Goal: Use online tool/utility: Use online tool/utility

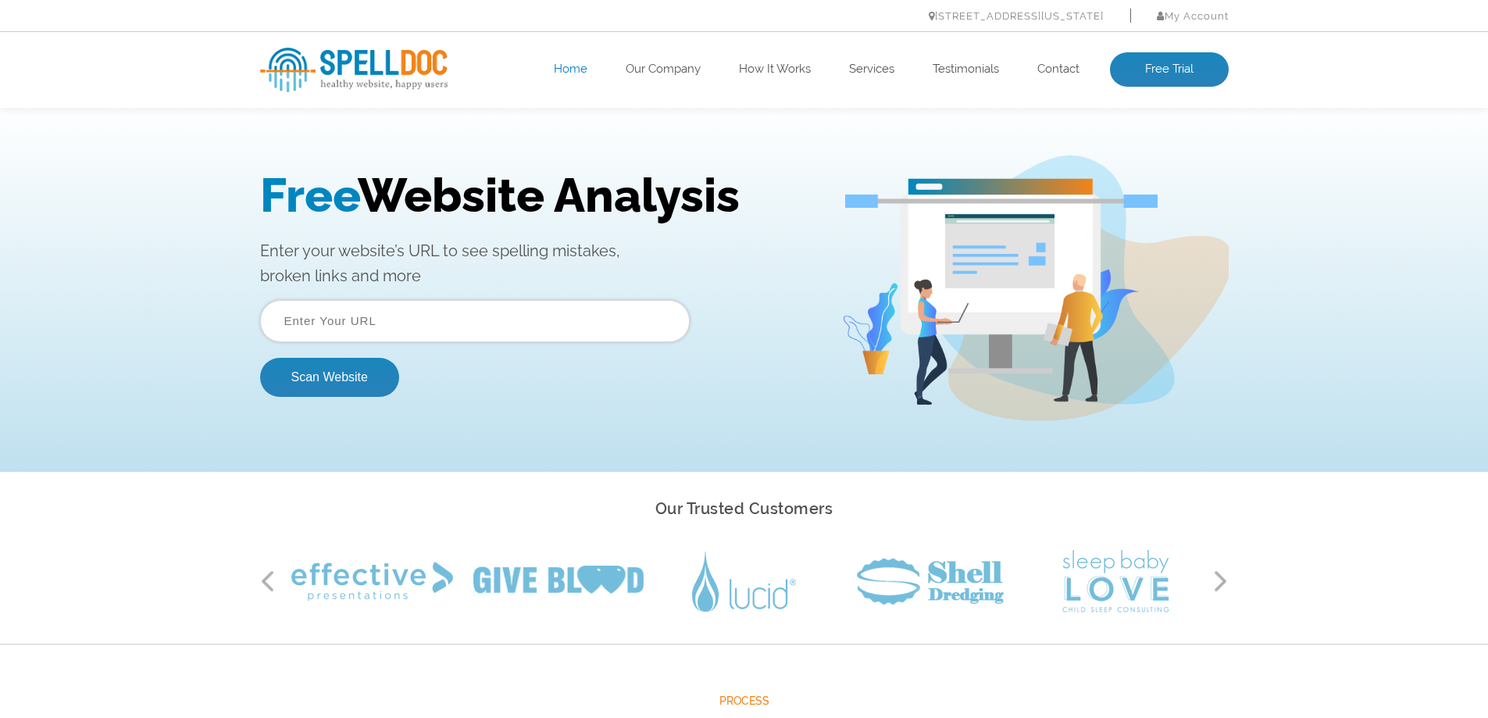
click at [460, 321] on input "text" at bounding box center [475, 321] width 430 height 42
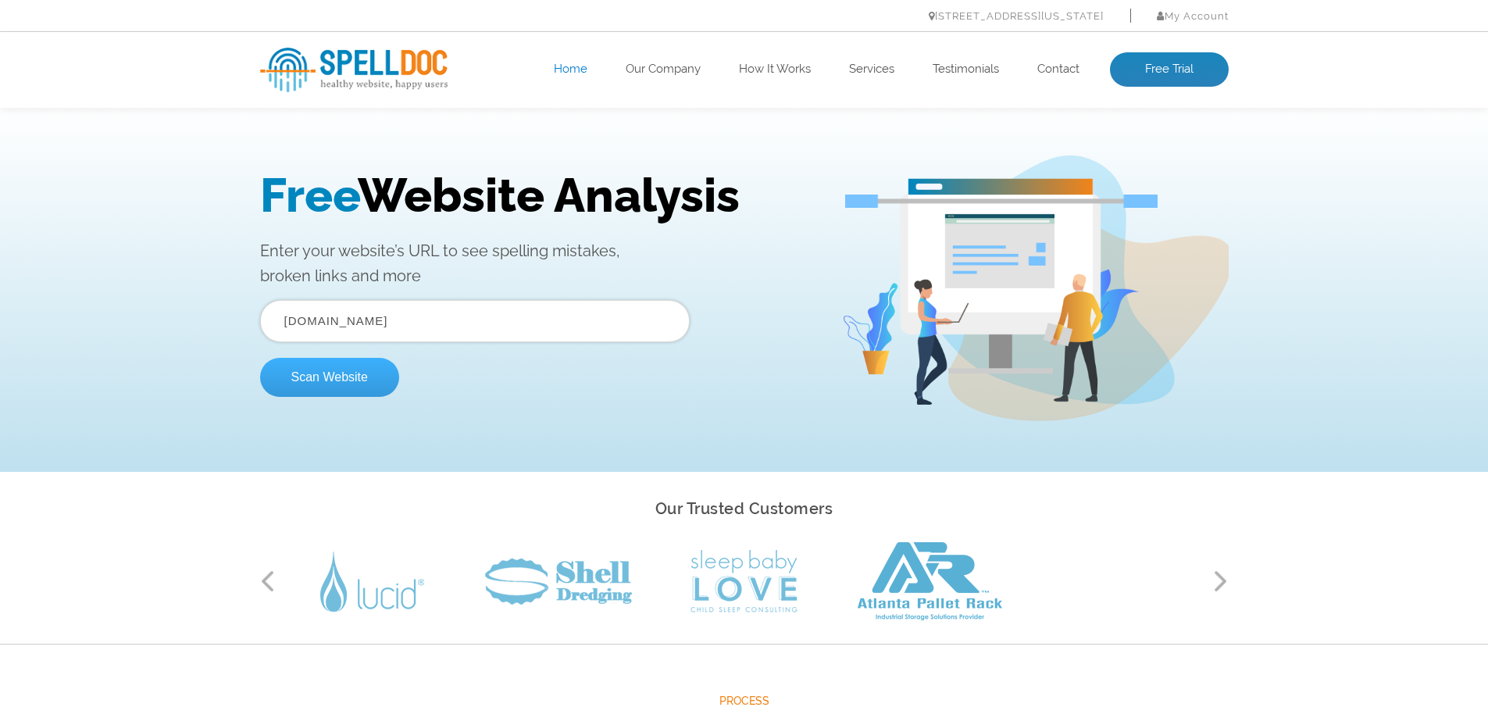
type input "worklaw.com.au"
click at [356, 383] on button "Scan Website" at bounding box center [329, 377] width 139 height 39
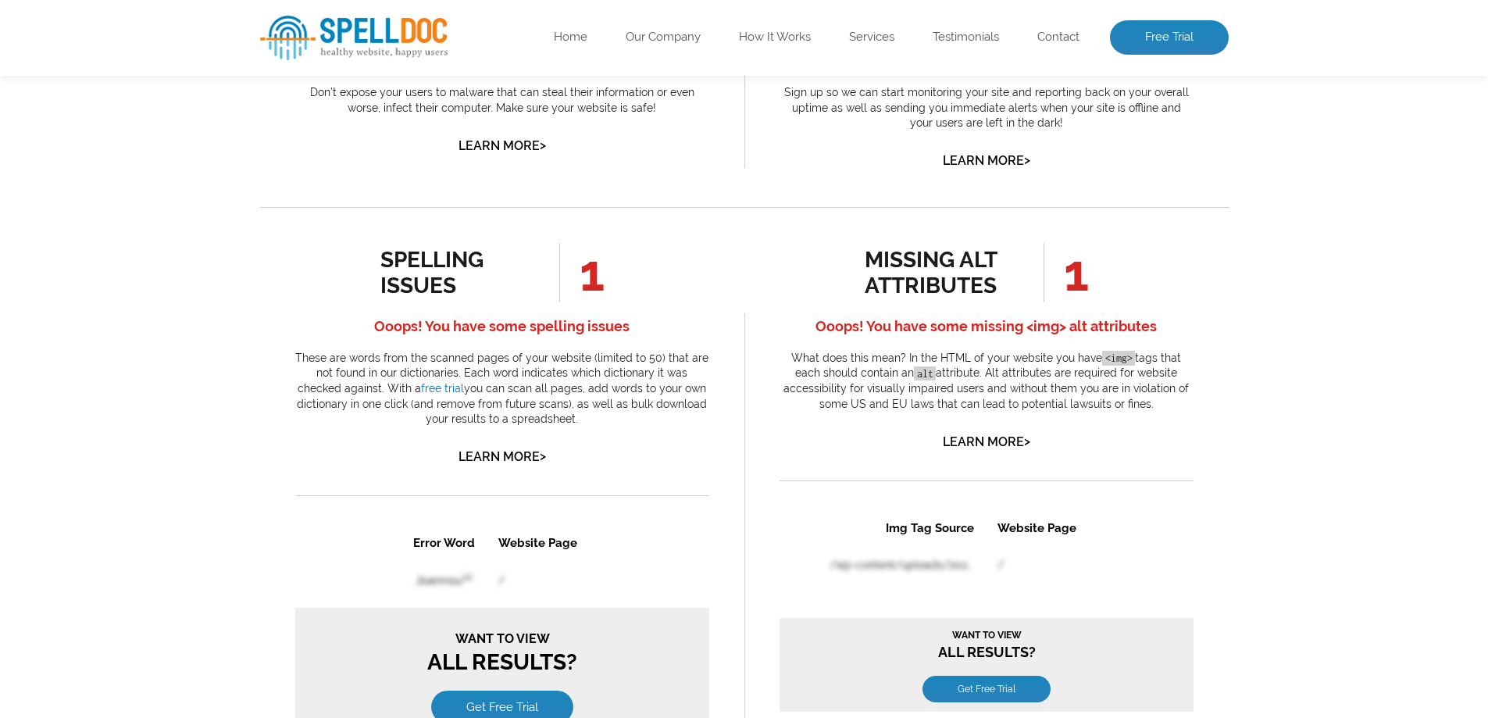
scroll to position [703, 0]
click at [497, 448] on link "Learn More >" at bounding box center [501, 454] width 87 height 15
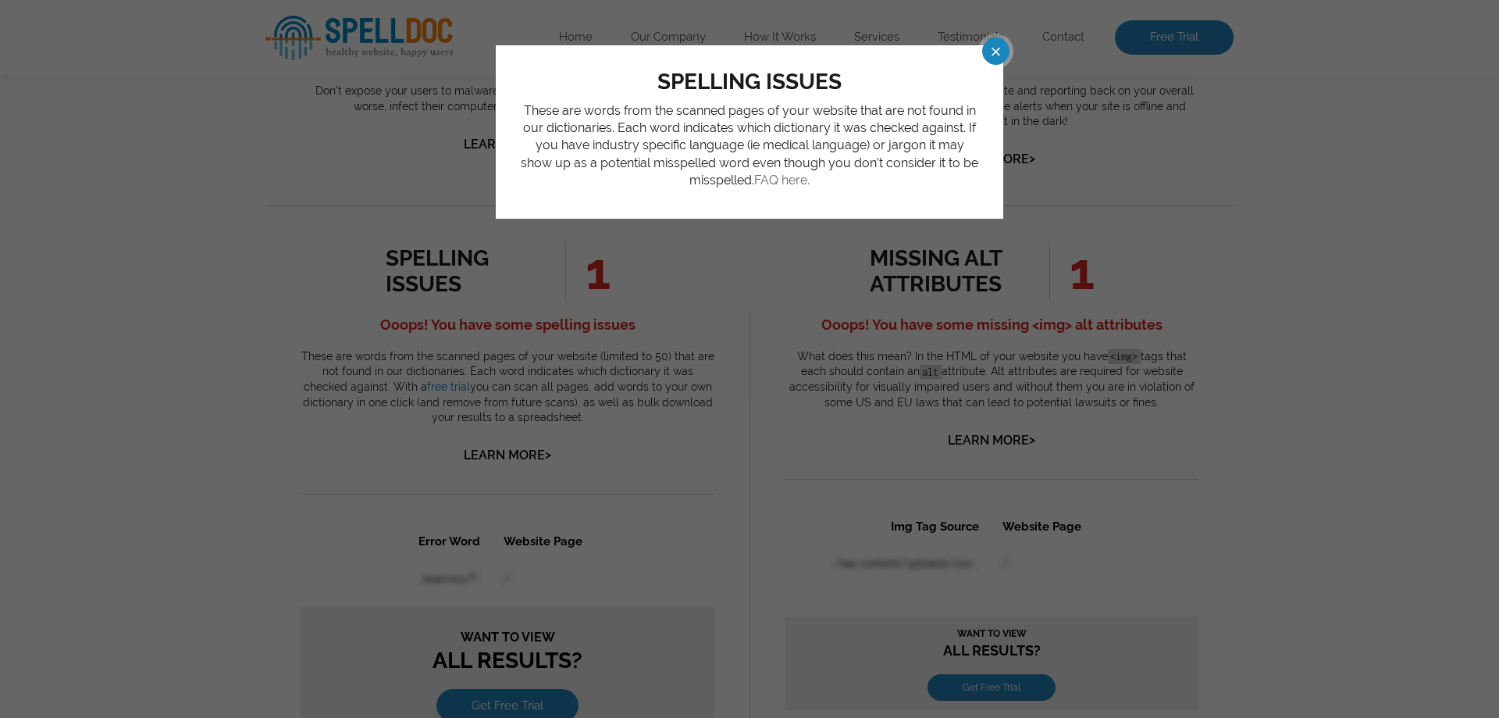
click at [778, 181] on link "FAQ here." at bounding box center [781, 180] width 55 height 15
click at [996, 55] on span at bounding box center [981, 50] width 27 height 27
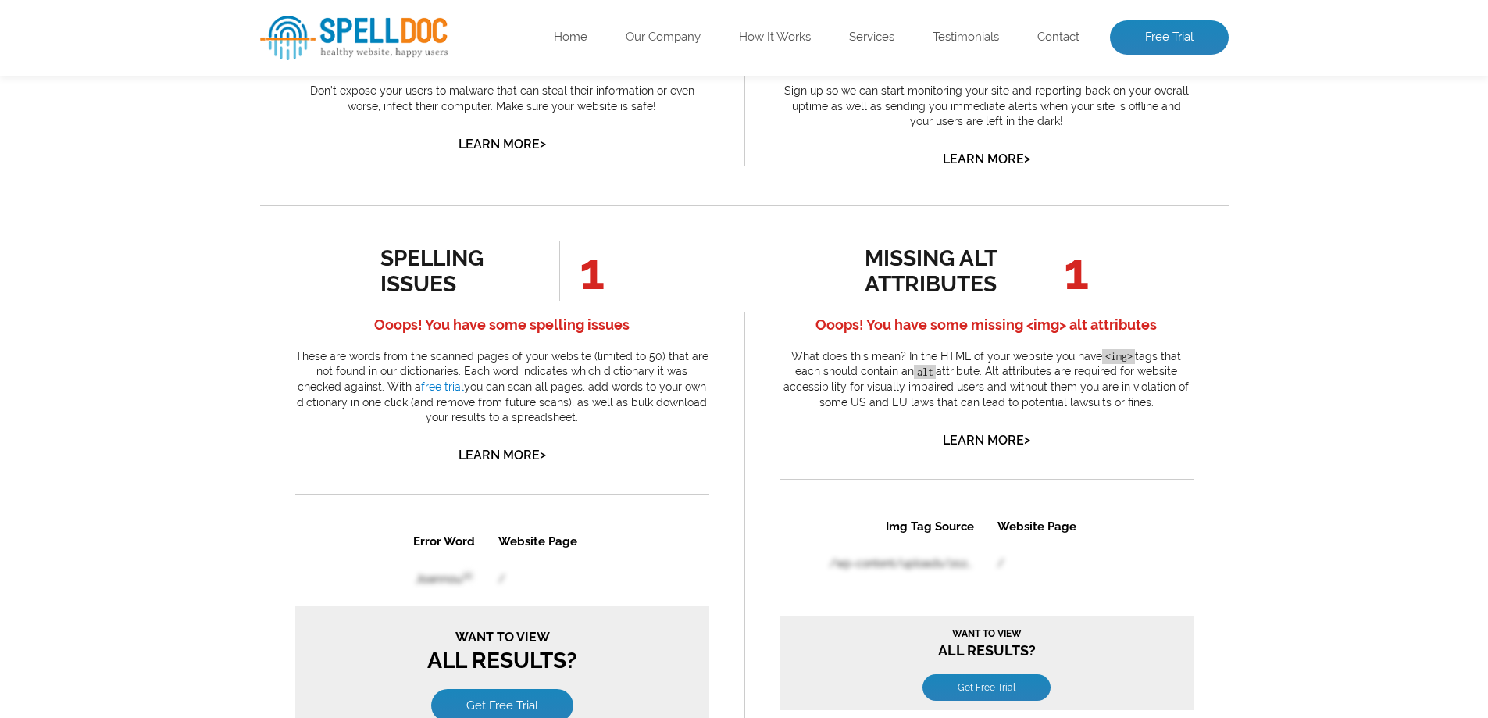
drag, startPoint x: 991, startPoint y: 369, endPoint x: 1205, endPoint y: 405, distance: 216.8
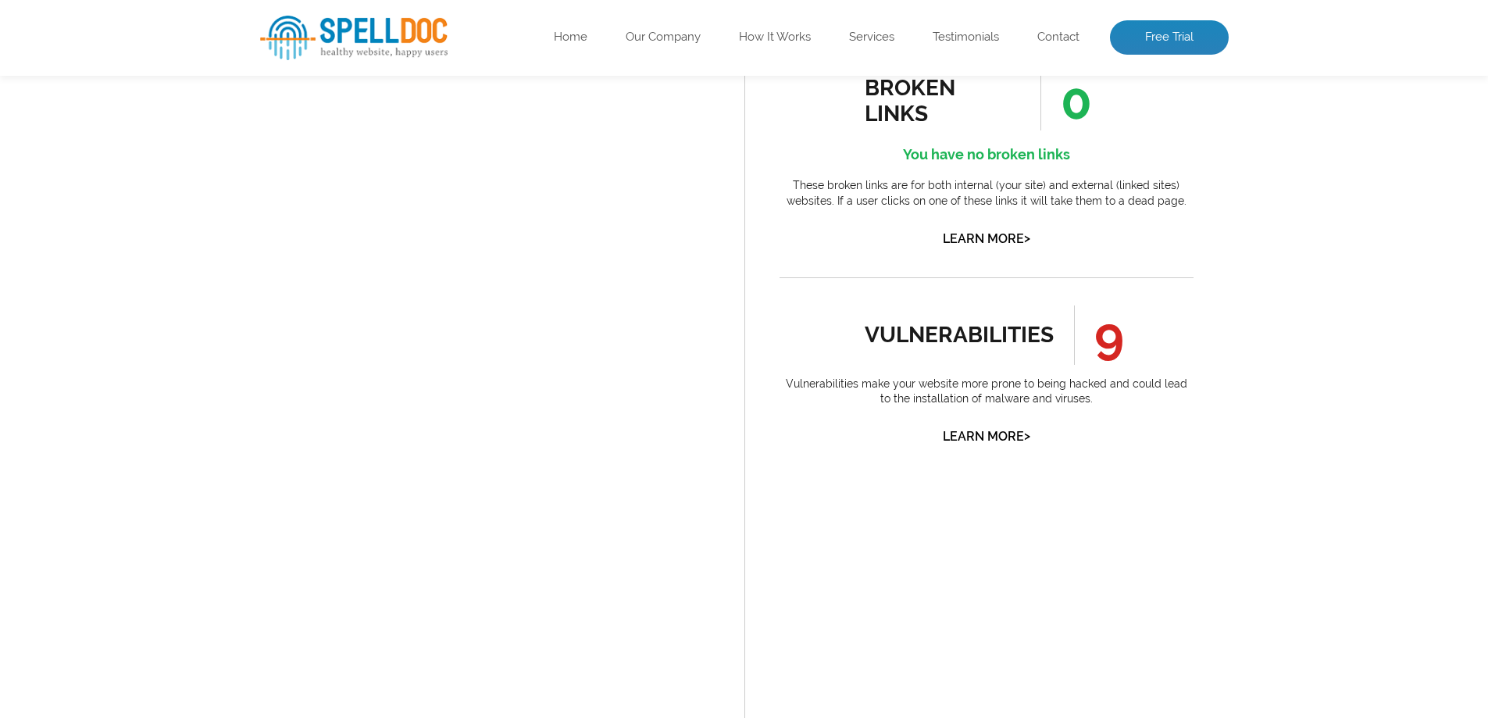
scroll to position [1718, 0]
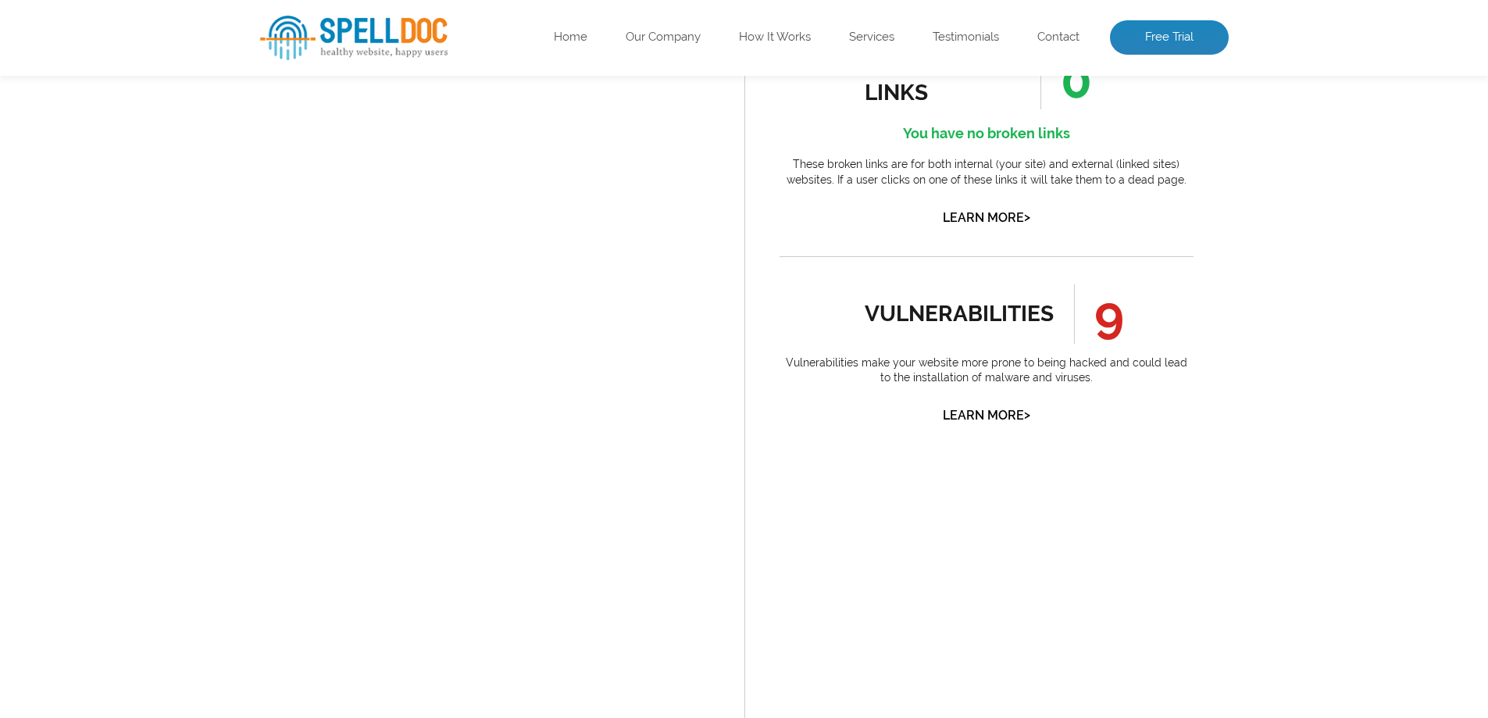
click at [992, 413] on link "Learn More >" at bounding box center [986, 415] width 87 height 15
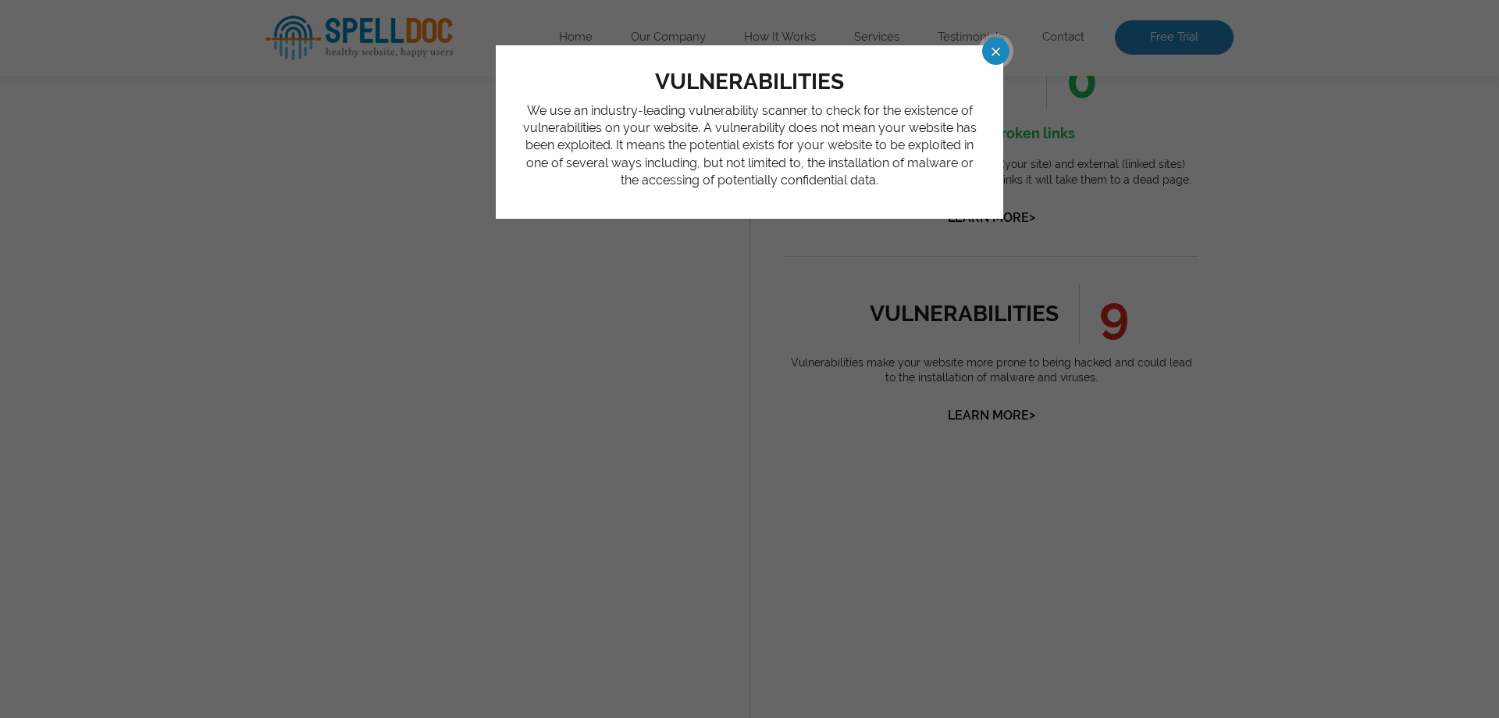
click at [996, 42] on span at bounding box center [981, 50] width 27 height 27
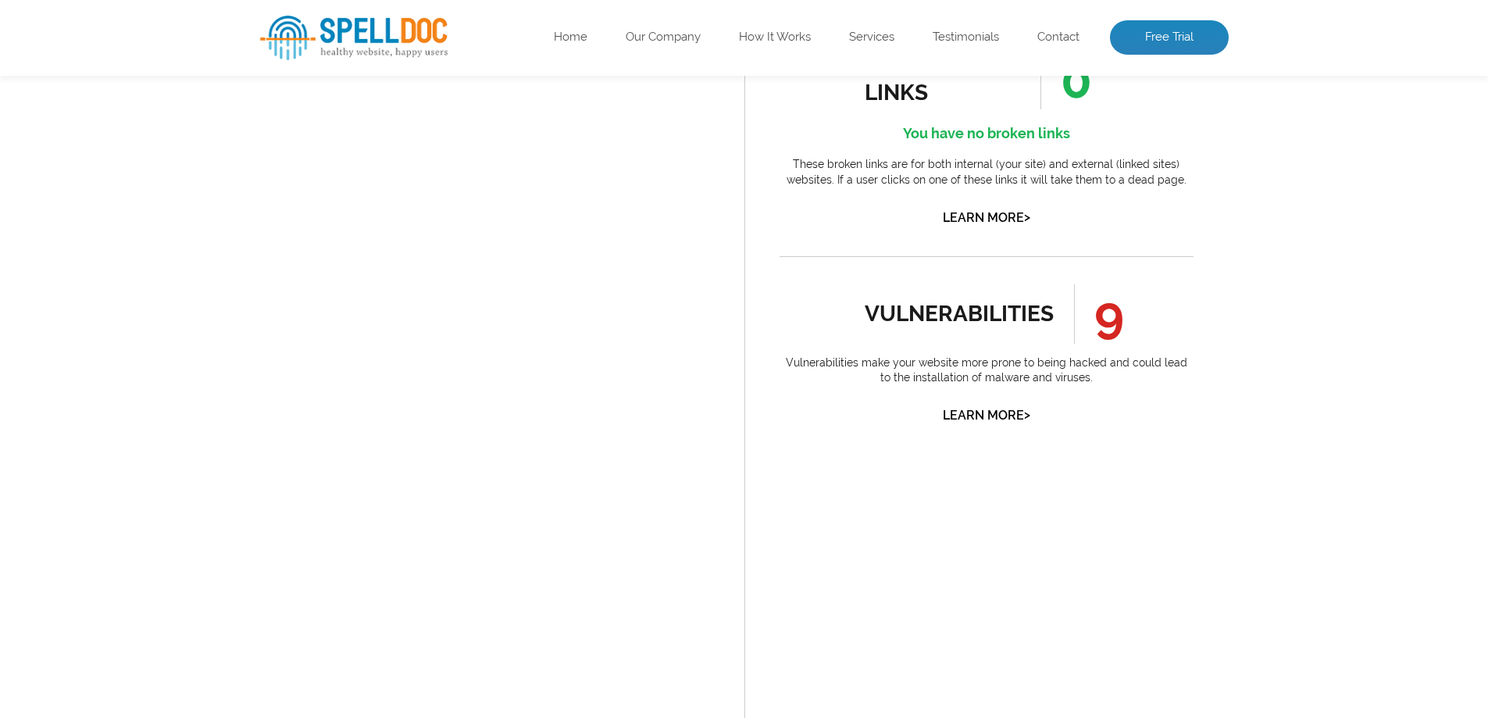
click at [1105, 320] on span "9" at bounding box center [1099, 313] width 50 height 59
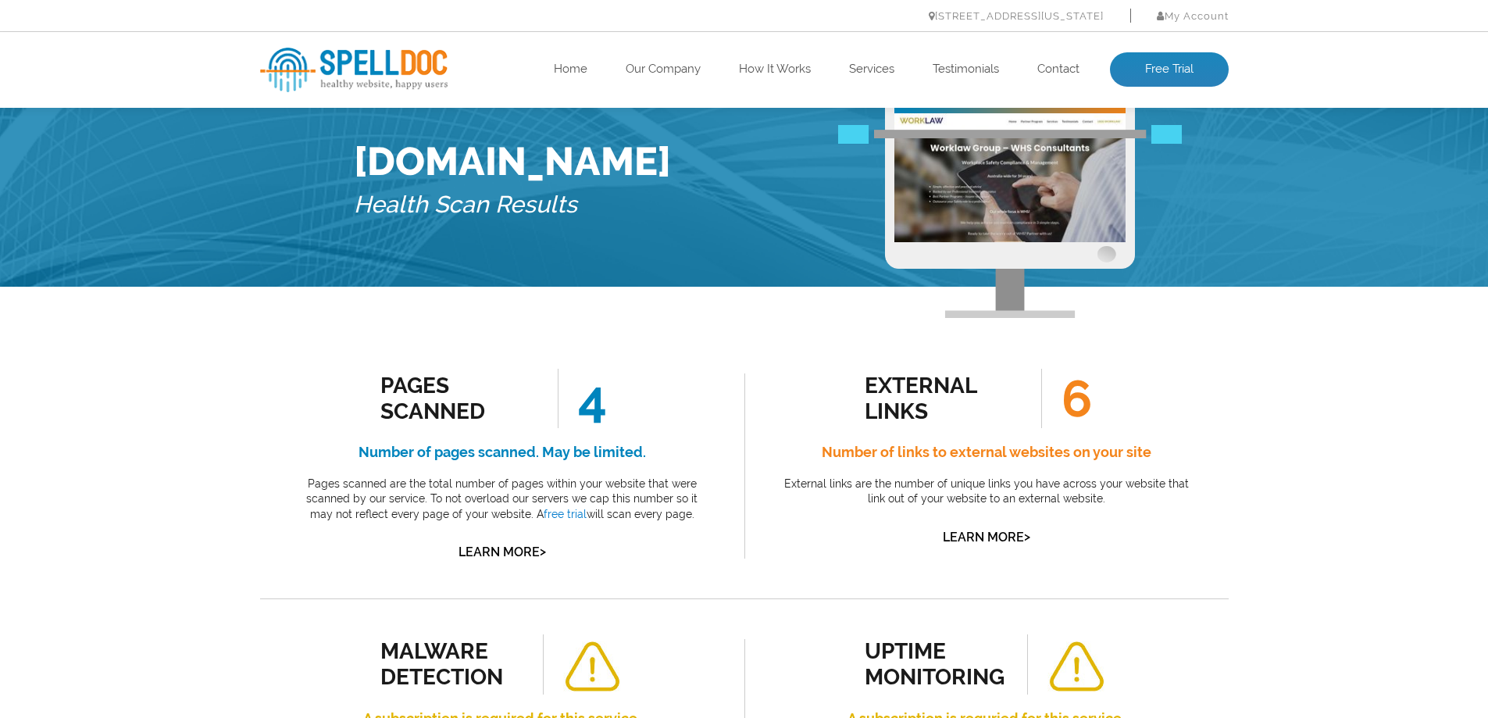
scroll to position [0, 0]
